Goal: Task Accomplishment & Management: Use online tool/utility

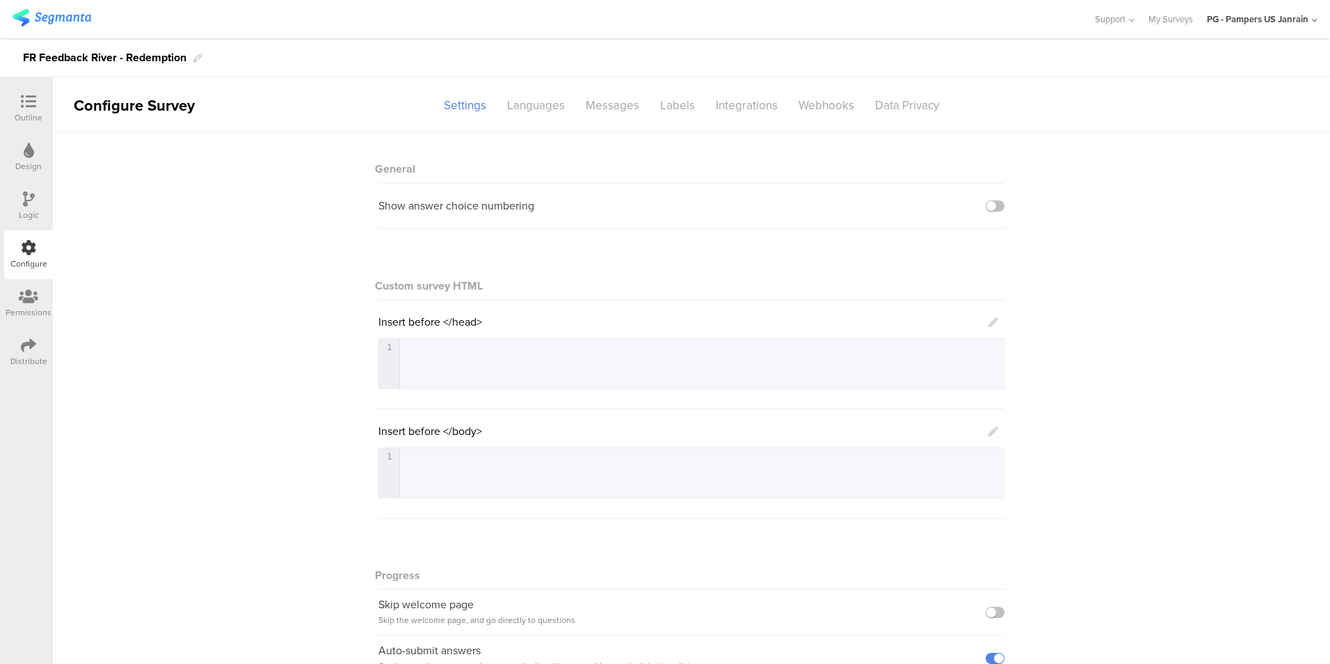
click at [288, 263] on div "General Show answer choice numbering Custom survey HTML Insert before </head> 1…" at bounding box center [692, 460] width 1278 height 654
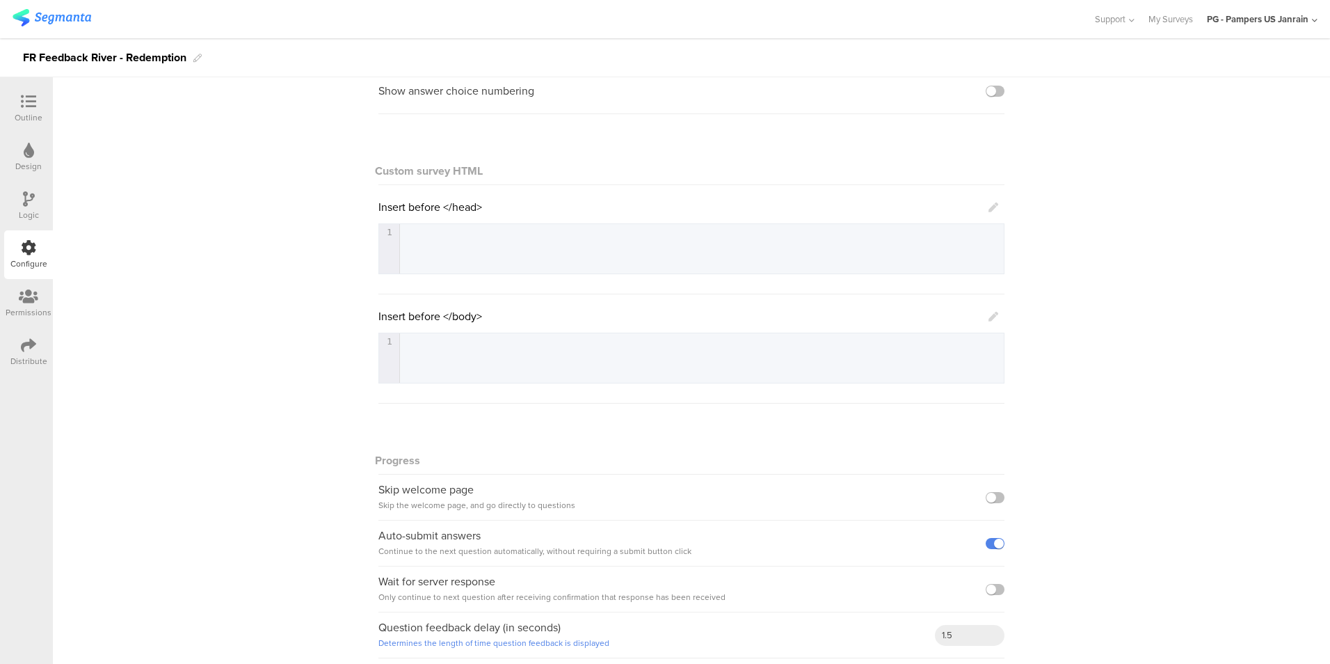
scroll to position [122, 0]
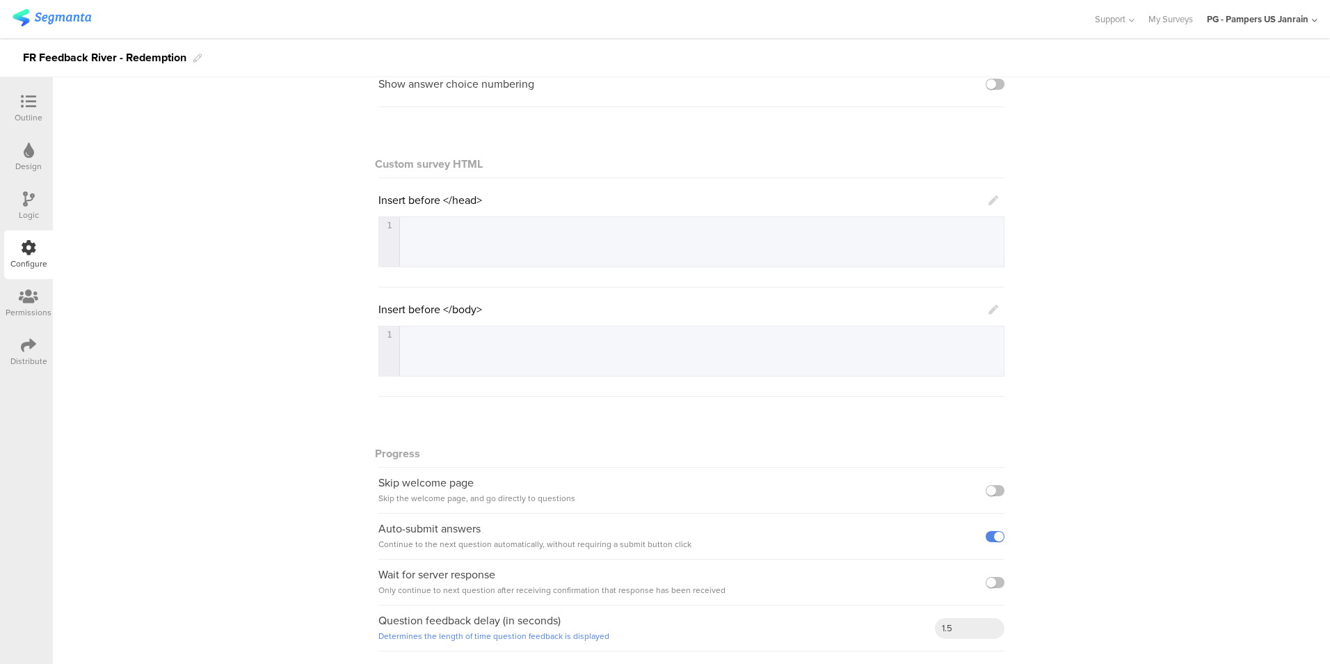
click at [37, 349] on div "Distribute" at bounding box center [28, 352] width 49 height 49
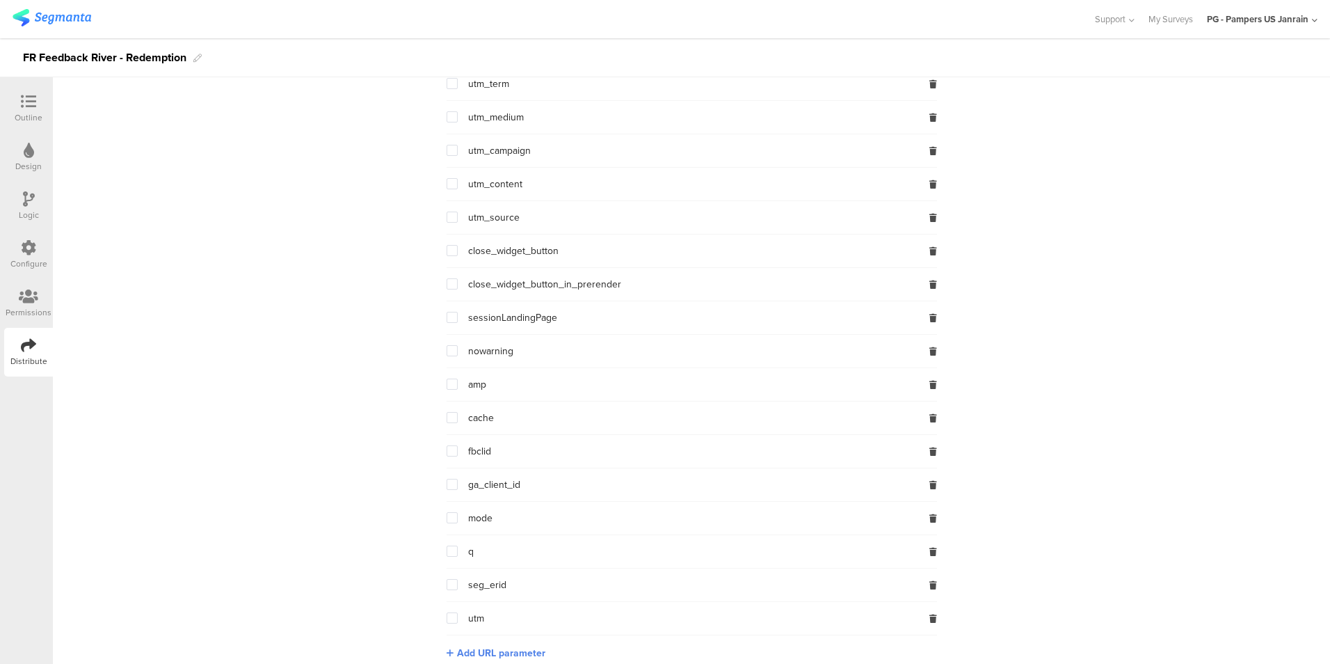
scroll to position [686, 0]
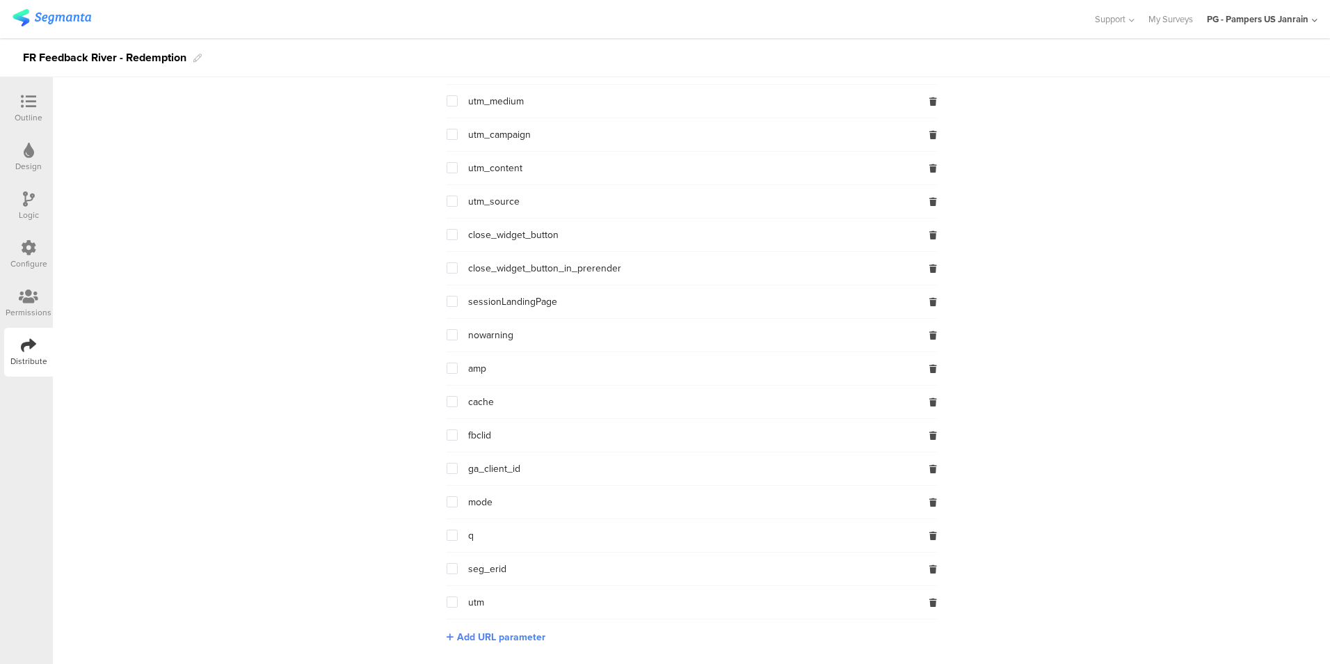
click at [450, 569] on span at bounding box center [452, 568] width 11 height 11
click at [458, 563] on input "checkbox" at bounding box center [458, 563] width 0 height 0
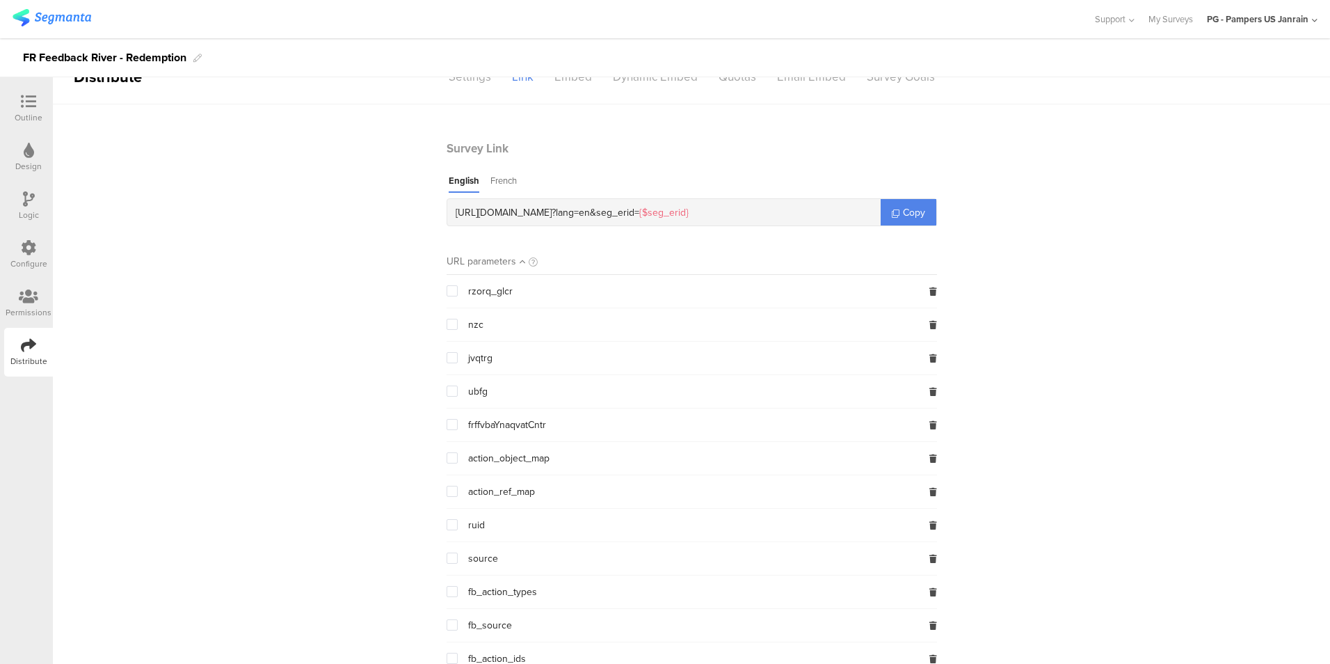
scroll to position [22, 0]
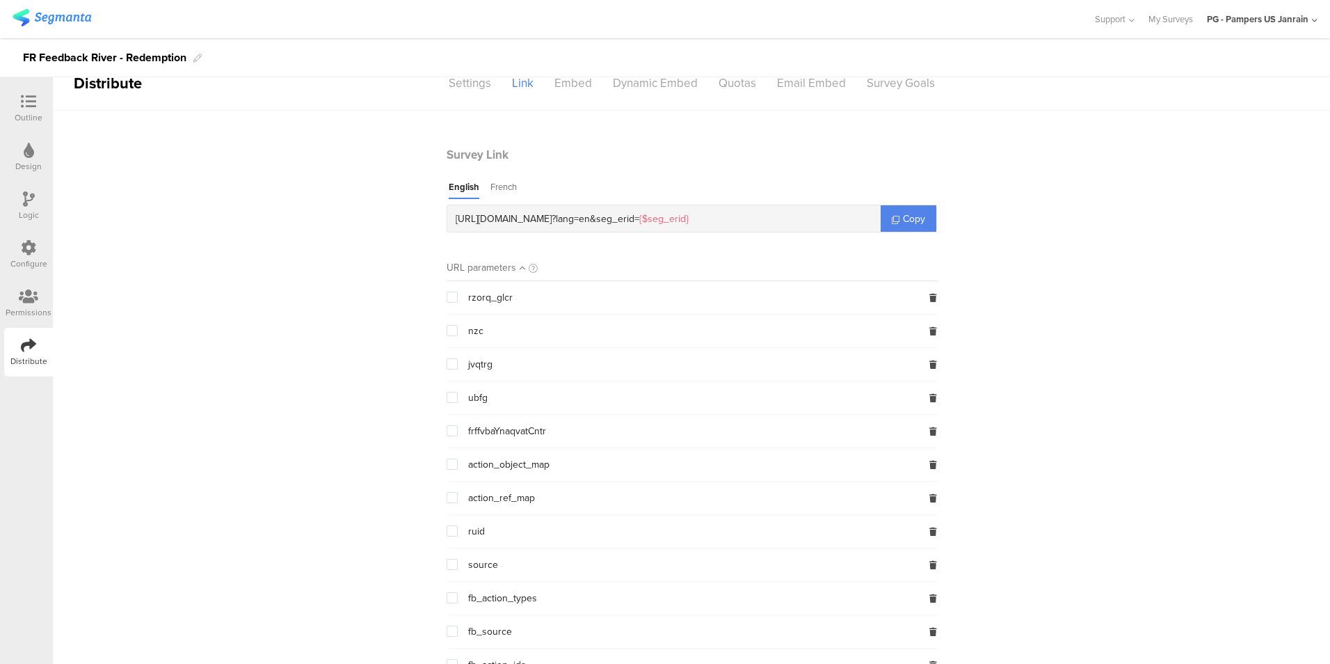
click at [776, 218] on div "https://pgsurveys.segmanta.com/b16qd3 ? lang=en & seg_erid= {$seg_erid}" at bounding box center [664, 218] width 434 height 26
click at [758, 217] on div "https://pgsurveys.segmanta.com/b16qd3 ? lang=en & seg_erid= {$seg_erid}" at bounding box center [664, 218] width 434 height 26
click at [913, 219] on span "Copy" at bounding box center [914, 219] width 22 height 15
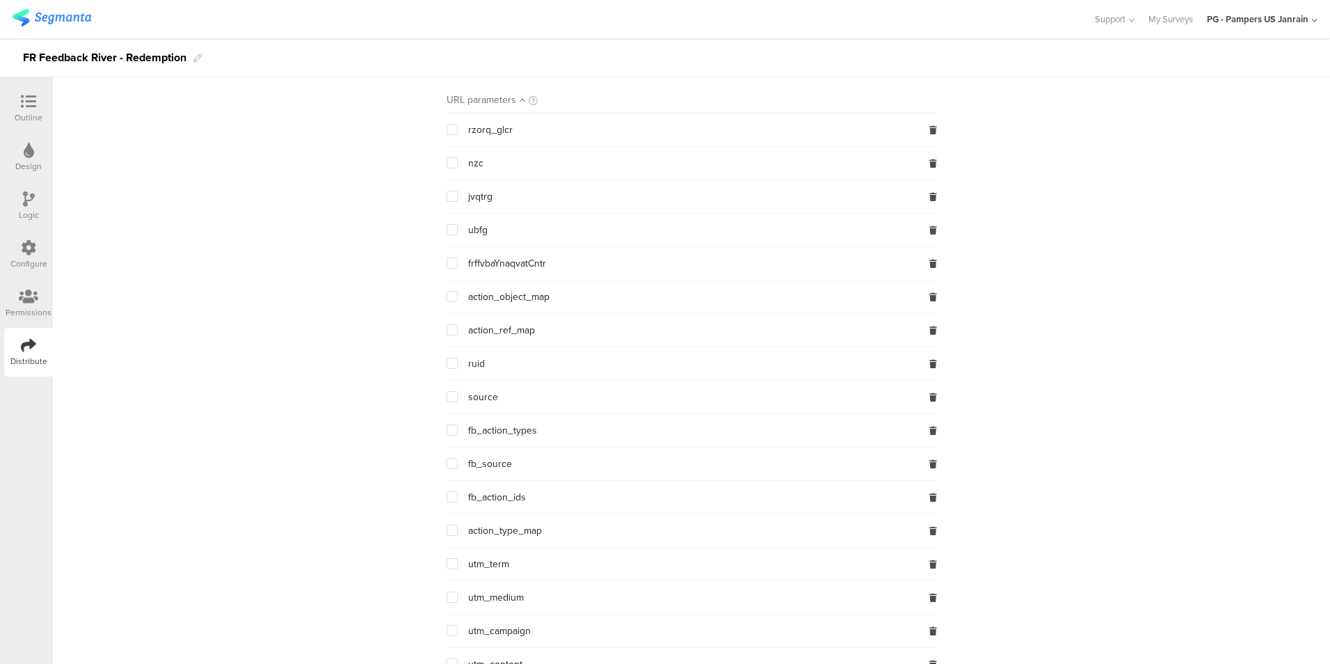
scroll to position [0, 0]
